Goal: Task Accomplishment & Management: Complete application form

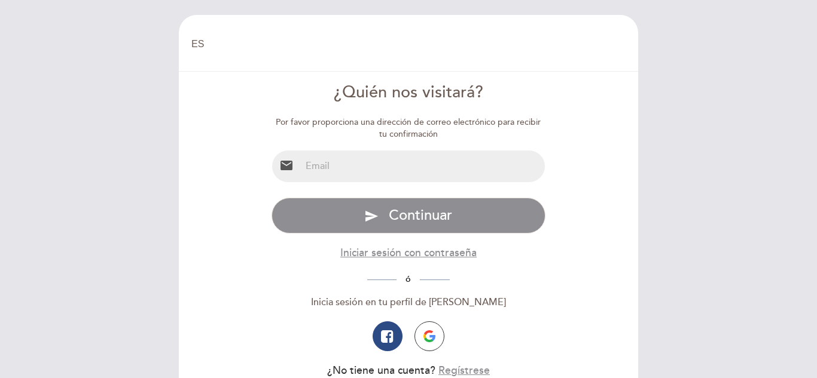
select select "es"
click at [396, 161] on input "email" at bounding box center [423, 167] width 245 height 32
type input "[EMAIL_ADDRESS][DOMAIN_NAME]"
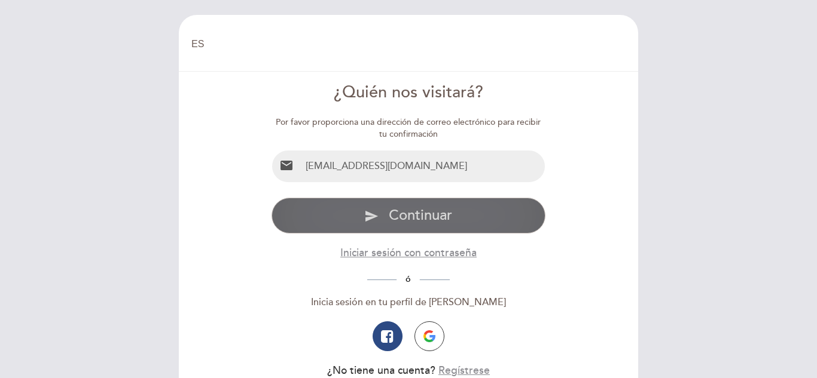
click at [396, 214] on span "Continuar" at bounding box center [420, 215] width 63 height 17
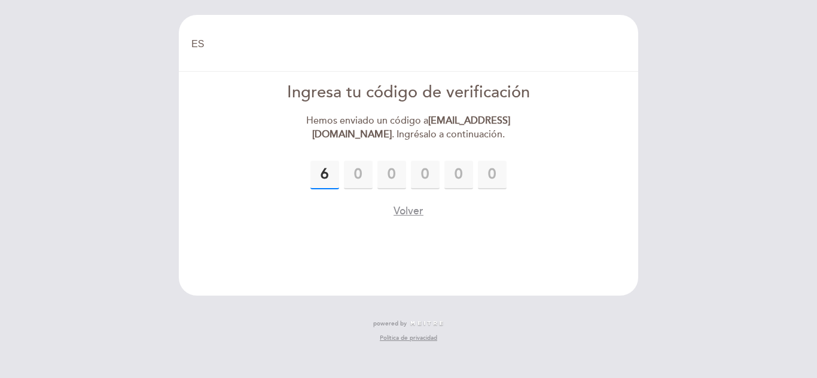
type input "6"
type input "0"
type input "9"
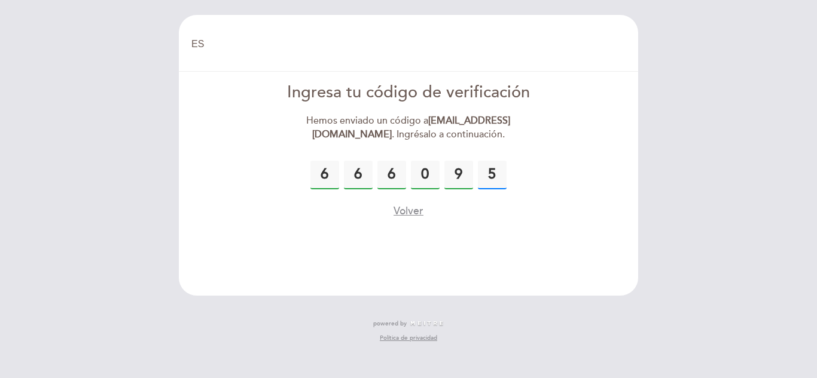
type input "5"
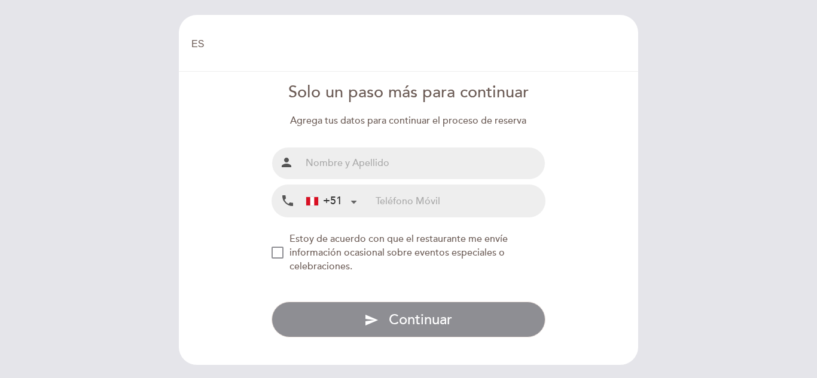
click at [411, 169] on input "text" at bounding box center [423, 164] width 245 height 32
type input "[PERSON_NAME]"
click at [407, 199] on input "tel" at bounding box center [460, 201] width 169 height 32
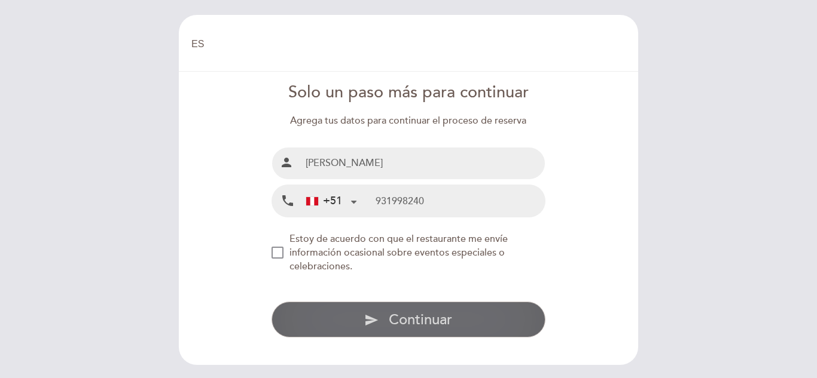
type input "931998240"
click at [392, 314] on span "Continuar" at bounding box center [420, 320] width 63 height 17
